Goal: Information Seeking & Learning: Learn about a topic

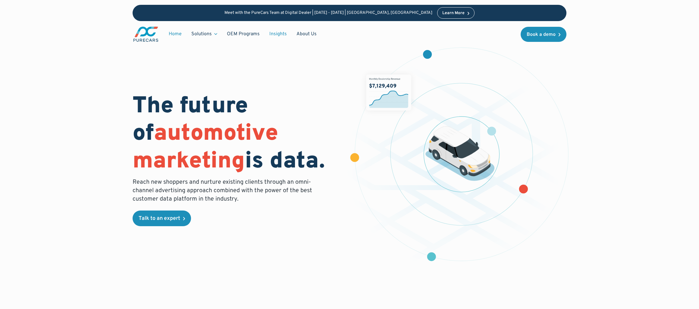
click at [277, 36] on link "Insights" at bounding box center [278, 33] width 27 height 11
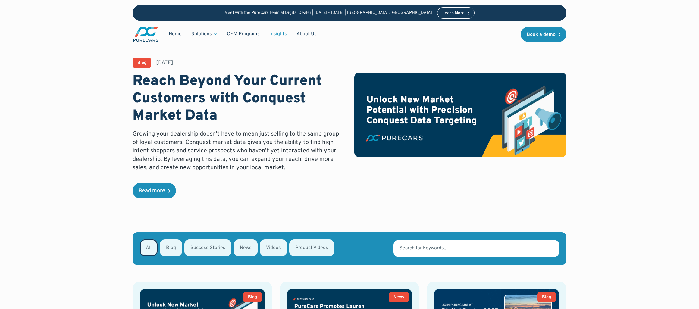
scroll to position [204, 0]
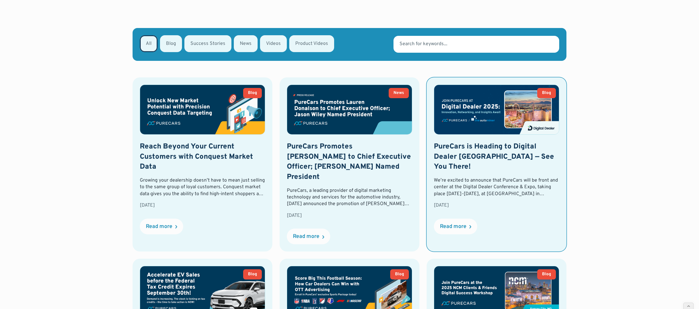
click at [509, 119] on img at bounding box center [496, 109] width 125 height 49
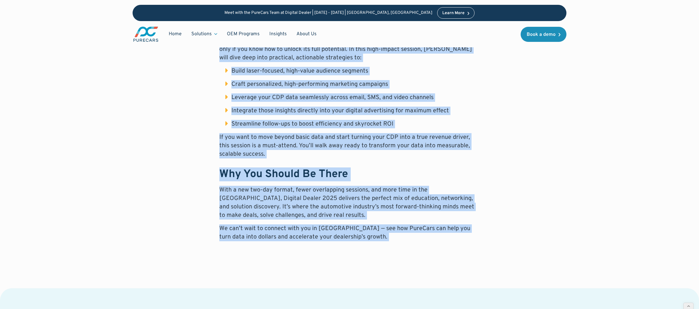
scroll to position [532, 0]
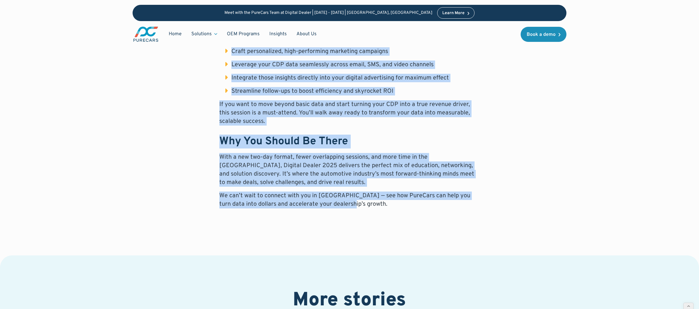
drag, startPoint x: 214, startPoint y: 123, endPoint x: 501, endPoint y: 187, distance: 294.3
copy div "Lo’ip dolorsi am consecte adip ElitSedd eius te incid utl etdolo ma ali Enimadm…"
